Goal: Check status: Check status

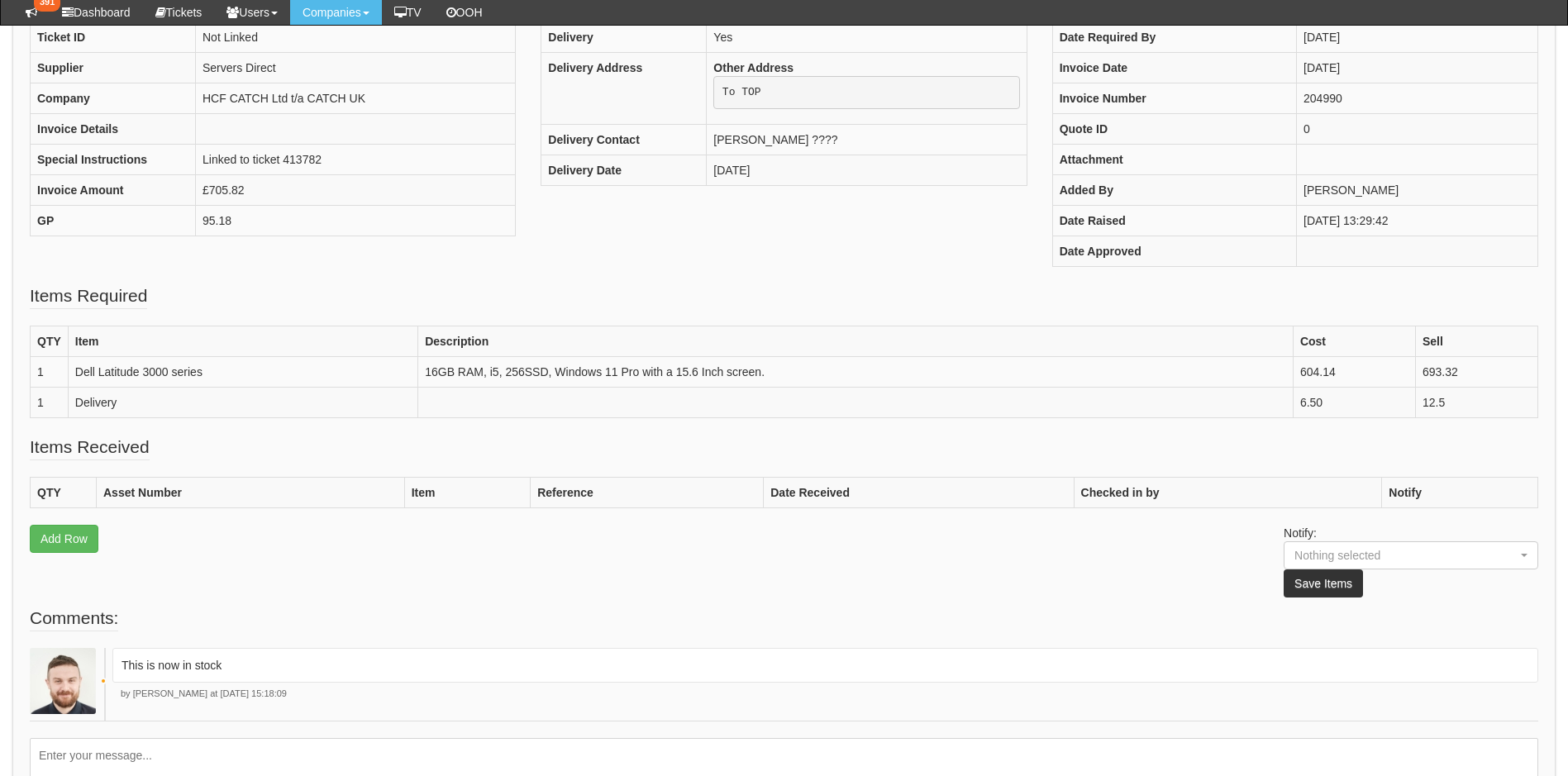
scroll to position [363, 0]
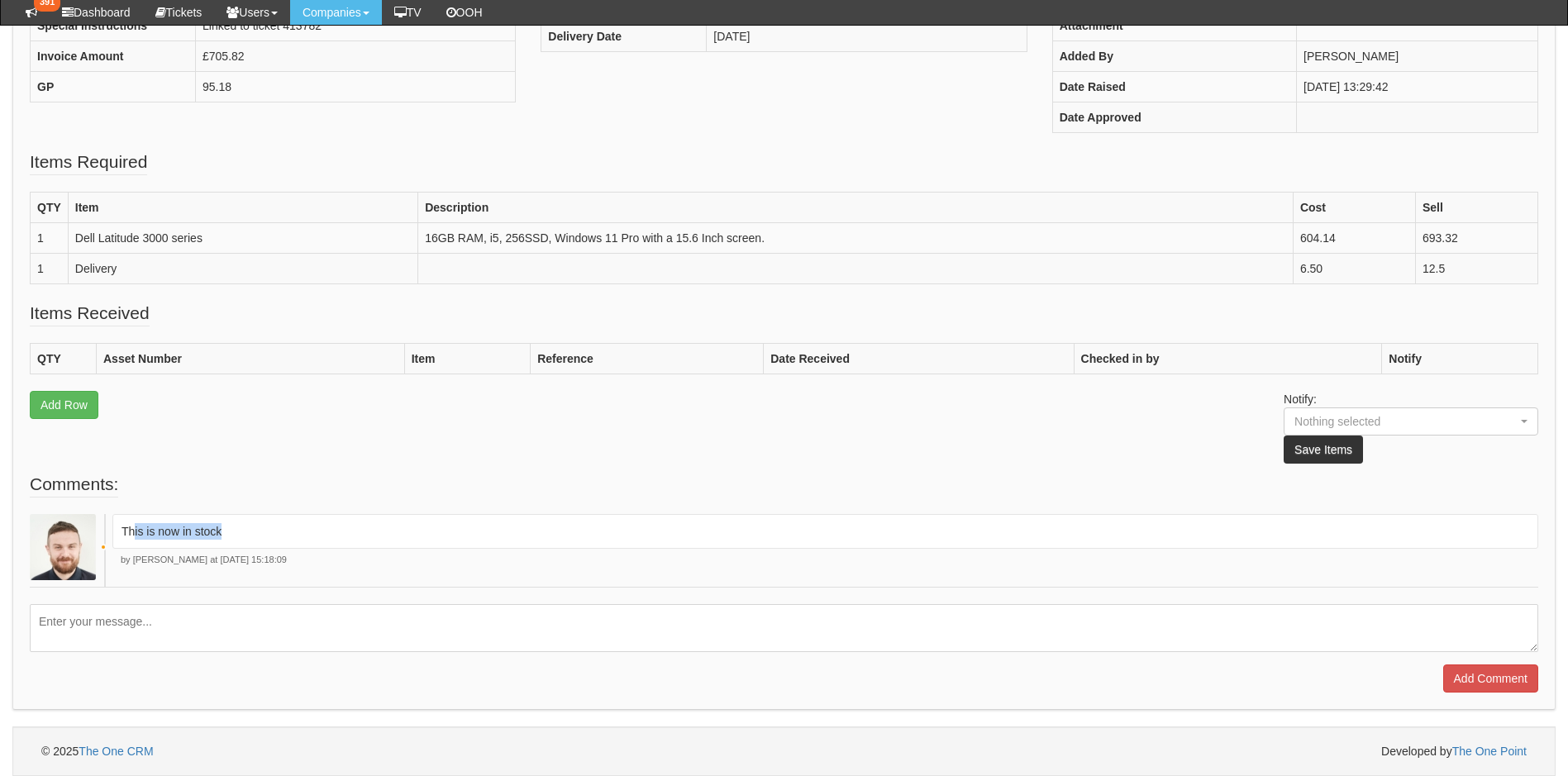
drag, startPoint x: 241, startPoint y: 534, endPoint x: 134, endPoint y: 531, distance: 107.0
click at [134, 531] on p "This is now in stock" at bounding box center [826, 531] width 1408 height 17
click at [249, 526] on p "This is now in stock" at bounding box center [826, 531] width 1408 height 17
drag, startPoint x: 252, startPoint y: 526, endPoint x: 60, endPoint y: 526, distance: 192.0
click at [60, 526] on div "This is now in stock by Brad Guiness at 13th Aug 2025 15:18:09" at bounding box center [784, 551] width 1509 height 74
